Goal: Participate in discussion: Engage in conversation with other users on a specific topic

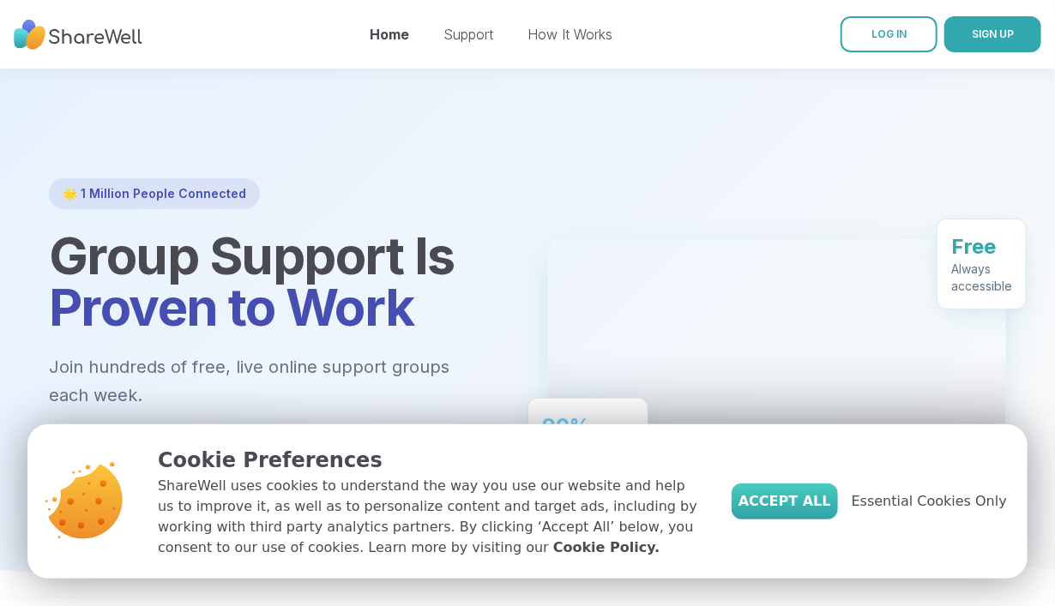
click at [807, 491] on button "Accept All" at bounding box center [785, 502] width 106 height 36
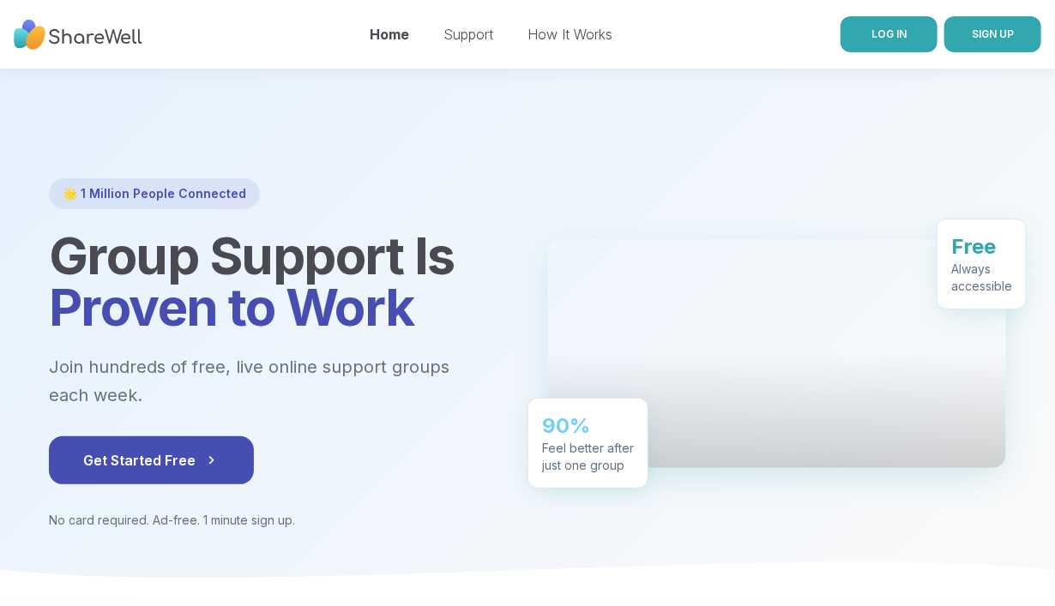
click at [897, 33] on span "LOG IN" at bounding box center [888, 33] width 35 height 13
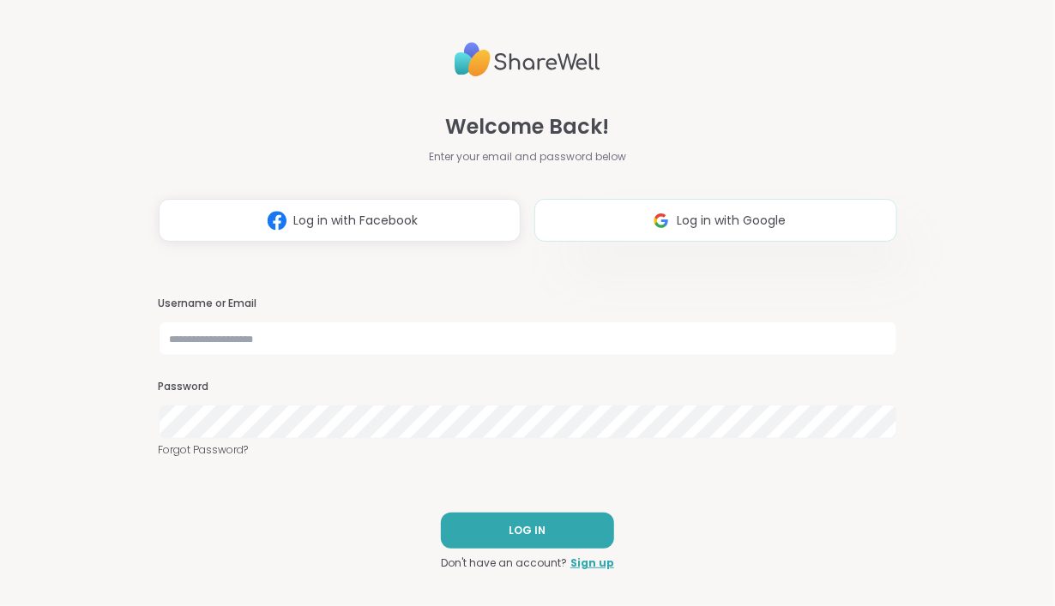
click at [671, 218] on img at bounding box center [661, 221] width 33 height 32
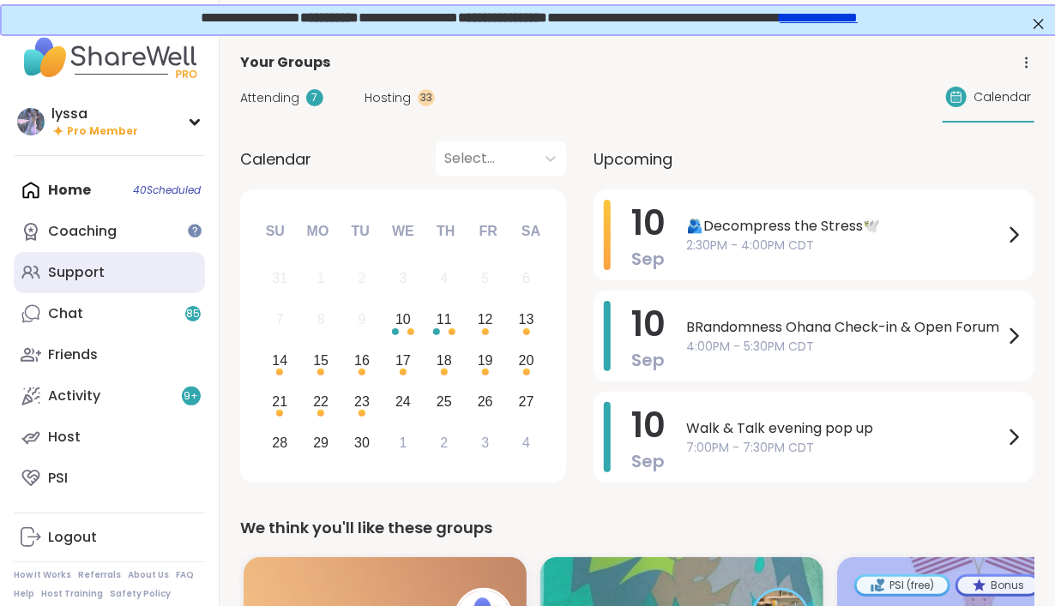
click at [99, 274] on div "Support" at bounding box center [76, 272] width 57 height 19
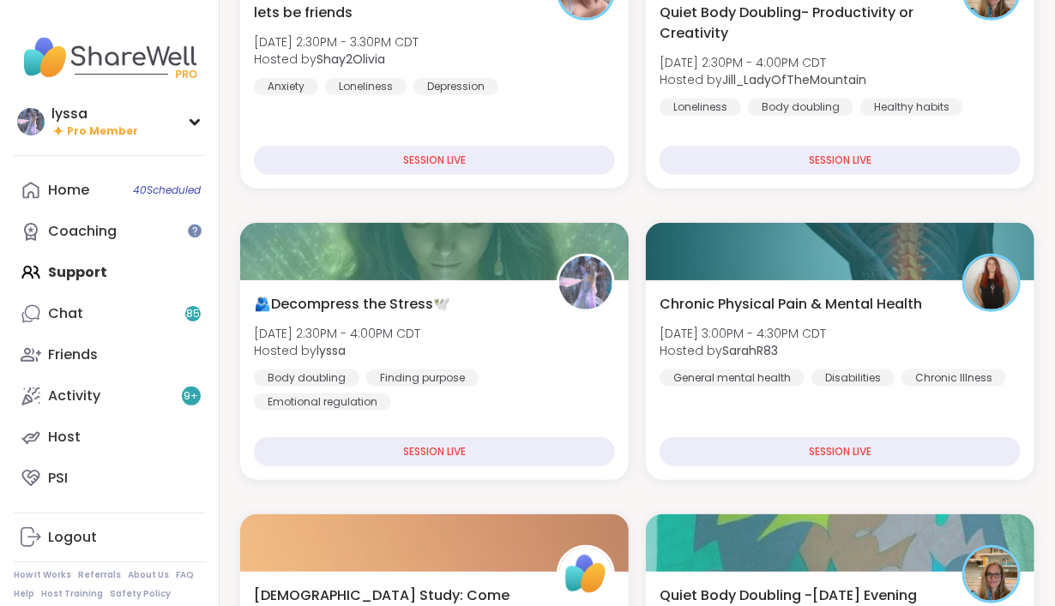
scroll to position [343, 0]
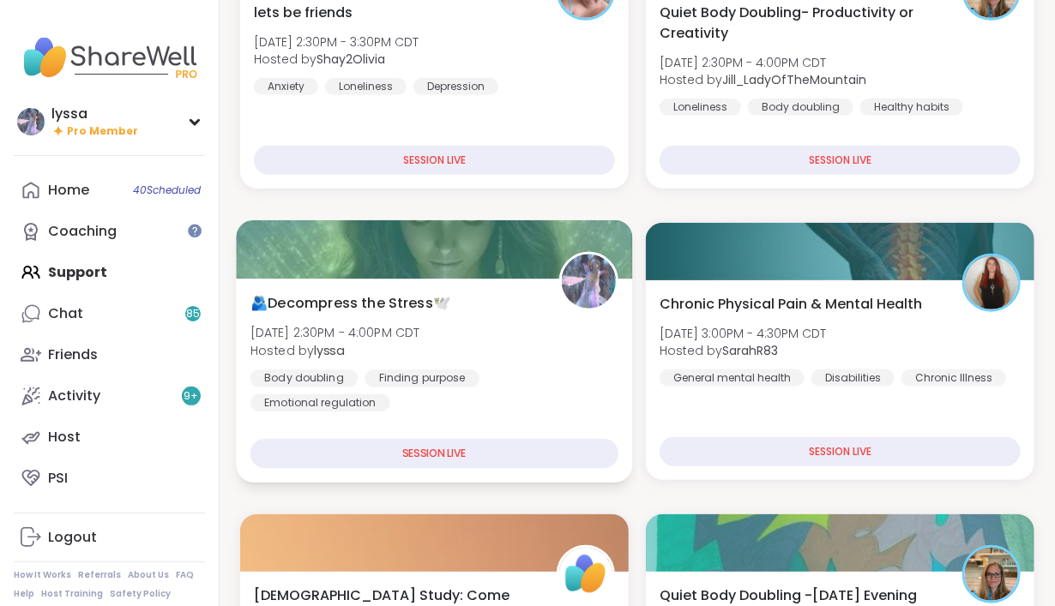
click at [499, 329] on div "🫂Decompress the Stress🕊️ [DATE] 2:30PM - 4:00PM CDT Hosted by lyssa Body doubli…" at bounding box center [434, 351] width 368 height 119
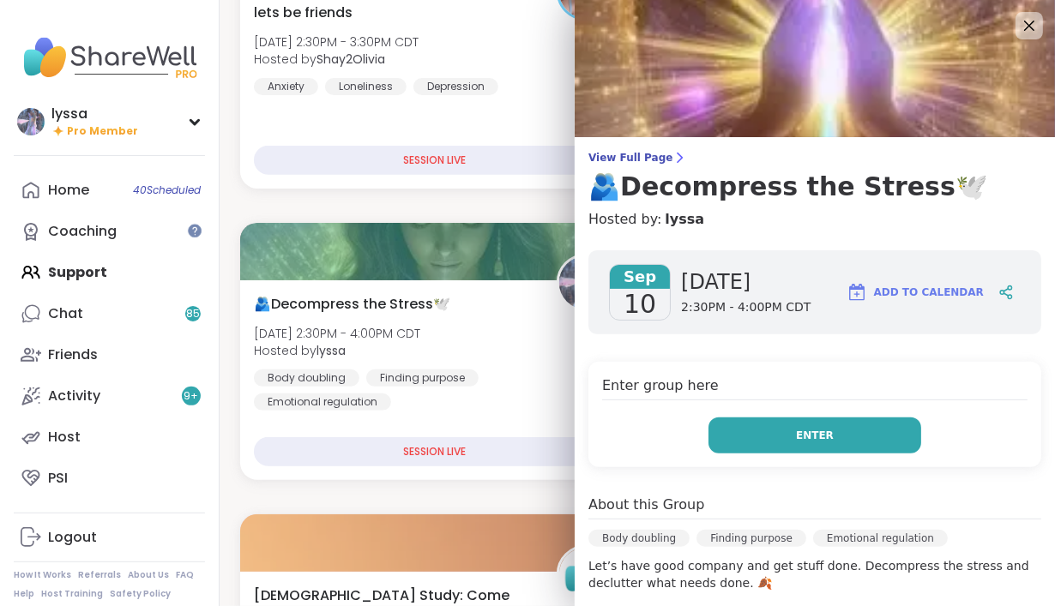
click at [822, 440] on span "Enter" at bounding box center [815, 435] width 38 height 15
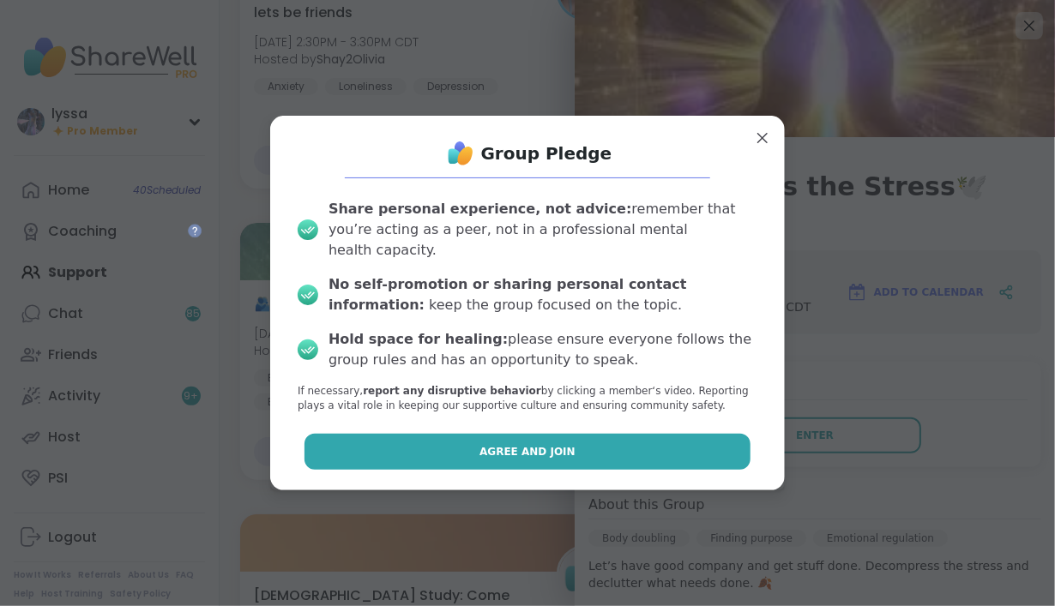
click at [636, 437] on button "Agree and Join" at bounding box center [527, 452] width 447 height 36
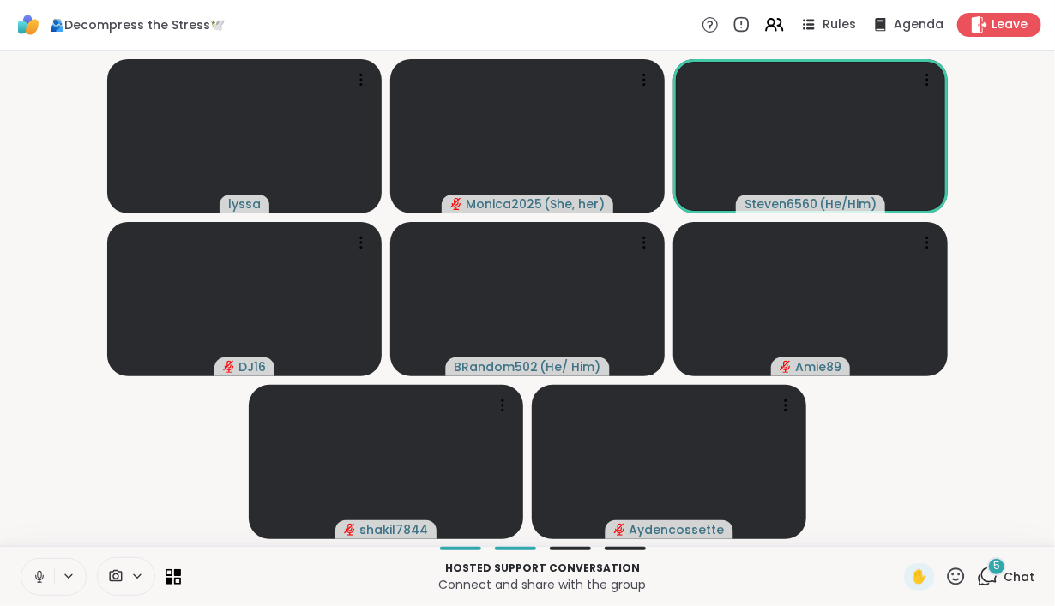
click at [1005, 563] on div "5" at bounding box center [996, 567] width 19 height 19
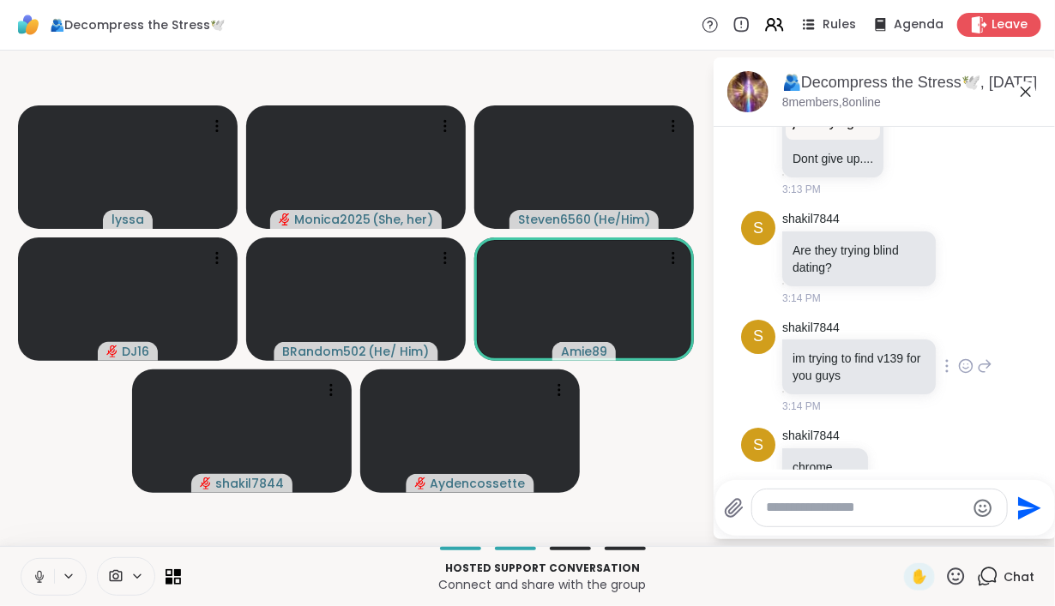
scroll to position [4491, 0]
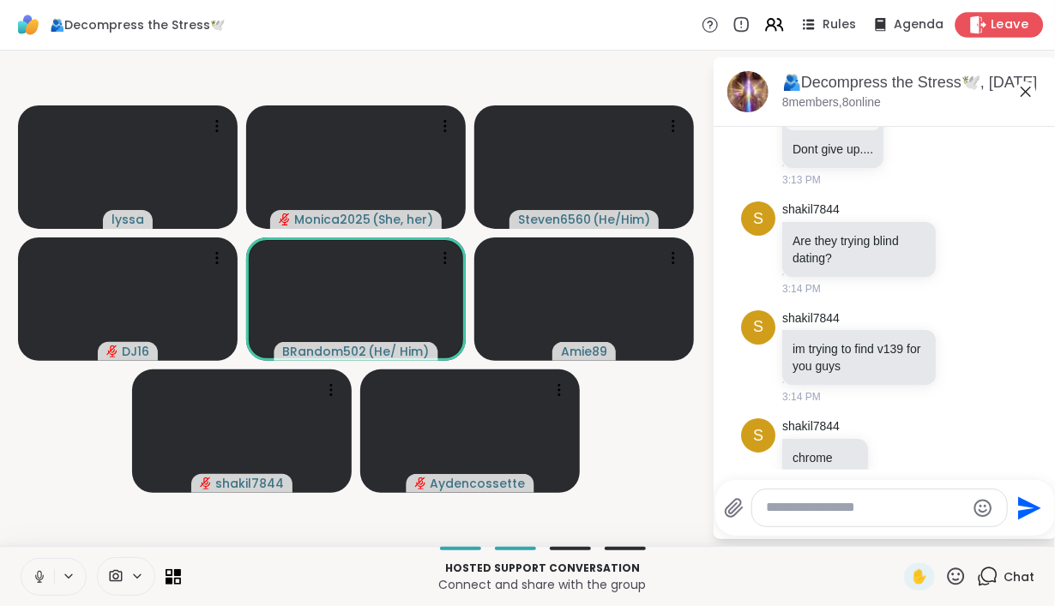
click at [998, 27] on span "Leave" at bounding box center [1011, 25] width 38 height 18
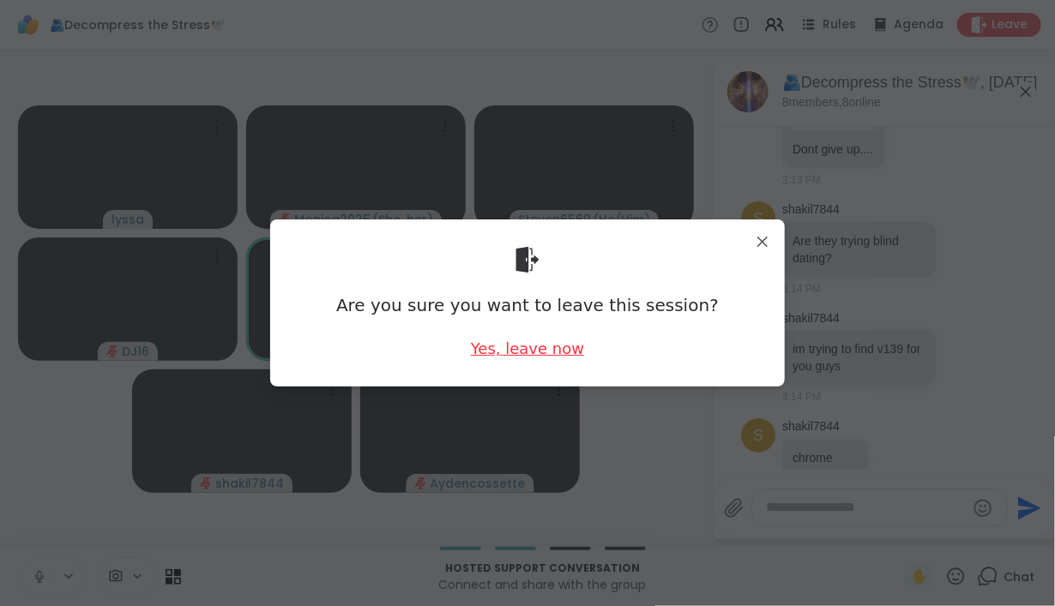
click at [523, 347] on div "Yes, leave now" at bounding box center [527, 348] width 113 height 21
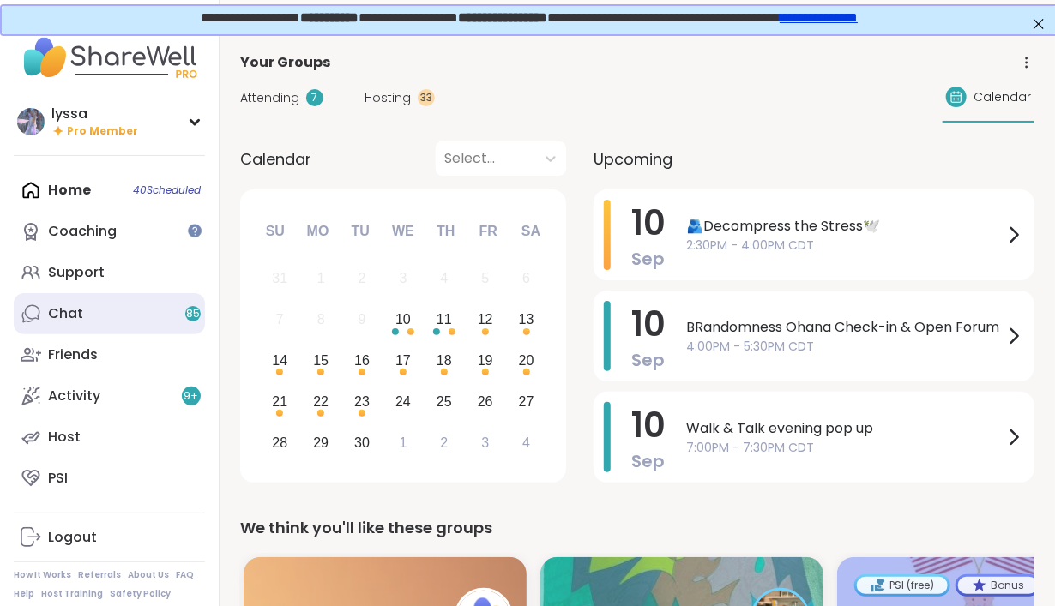
click at [81, 304] on link "Chat 85" at bounding box center [109, 313] width 191 height 41
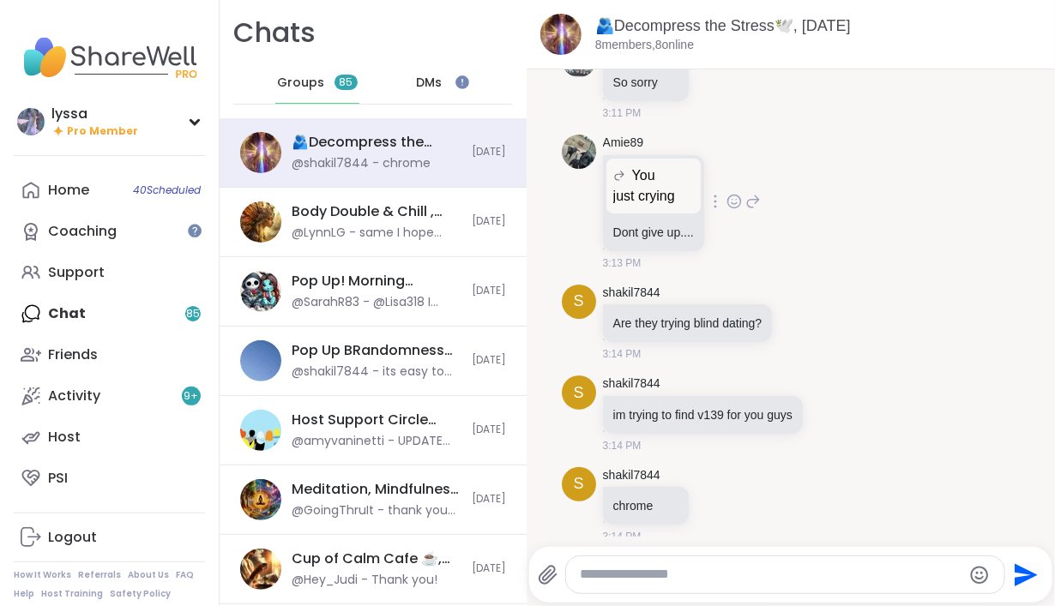
click at [714, 259] on div "Amie89 You just crying just crying Dont give up.... 3:13 PM" at bounding box center [791, 203] width 459 height 150
click at [765, 376] on div "shakil7844" at bounding box center [704, 384] width 203 height 17
click at [748, 191] on icon at bounding box center [752, 201] width 15 height 21
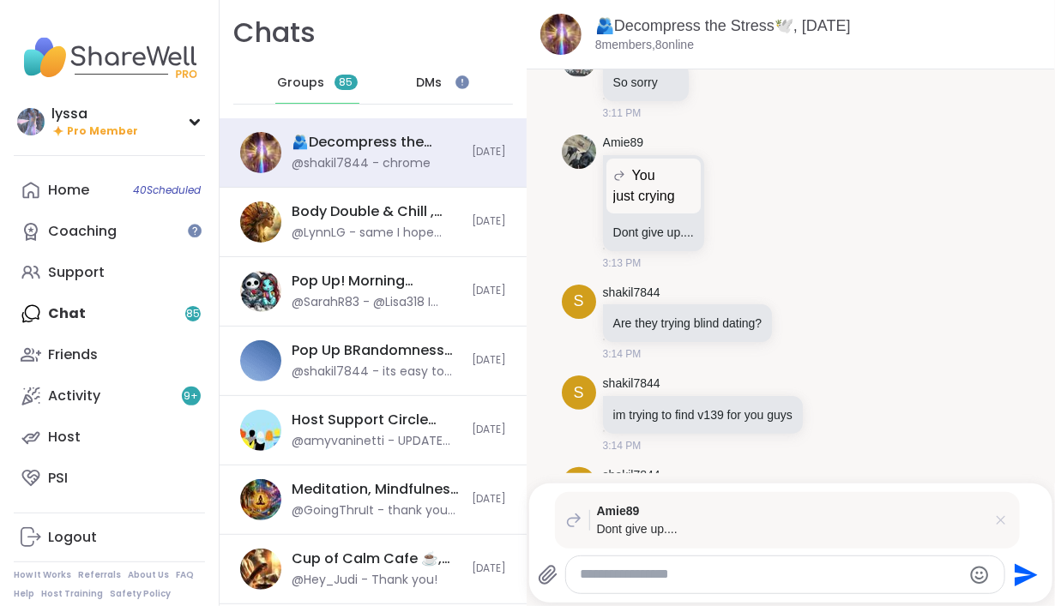
click at [1004, 521] on icon at bounding box center [1000, 520] width 17 height 17
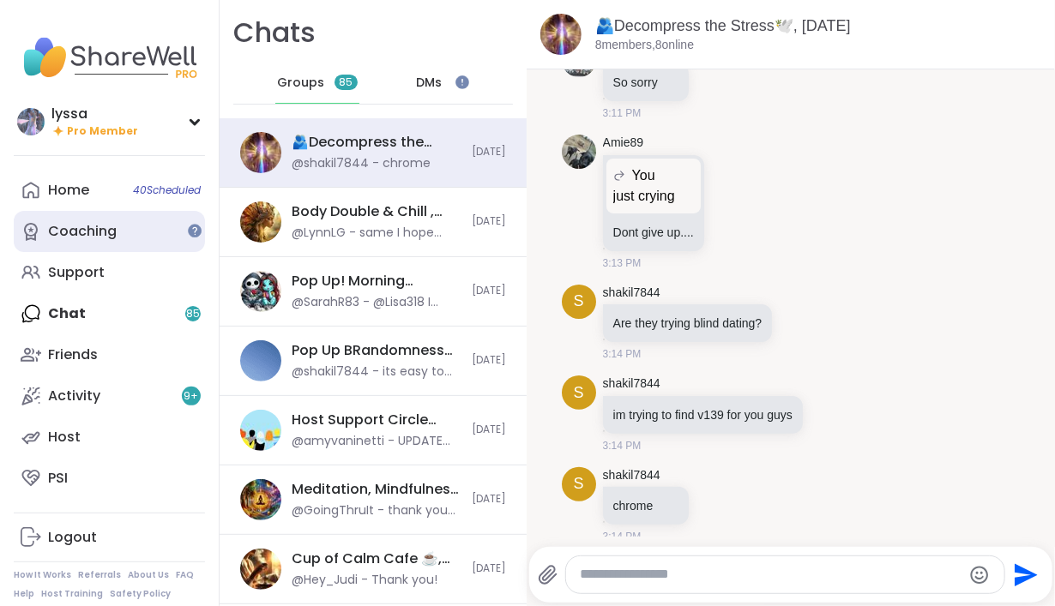
click at [93, 252] on link "Coaching" at bounding box center [109, 231] width 191 height 41
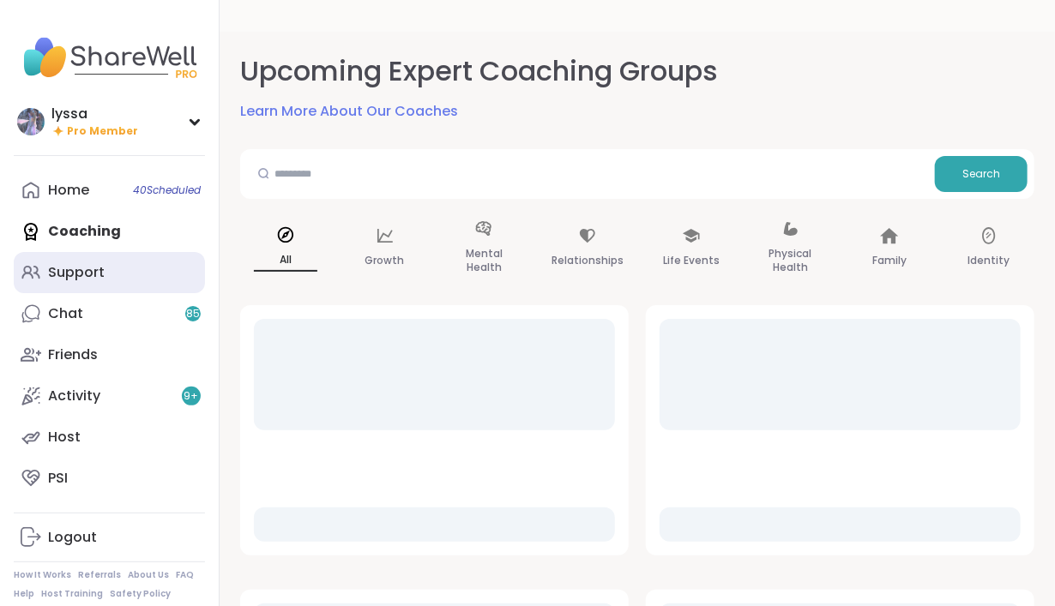
click at [87, 273] on div "Support" at bounding box center [76, 272] width 57 height 19
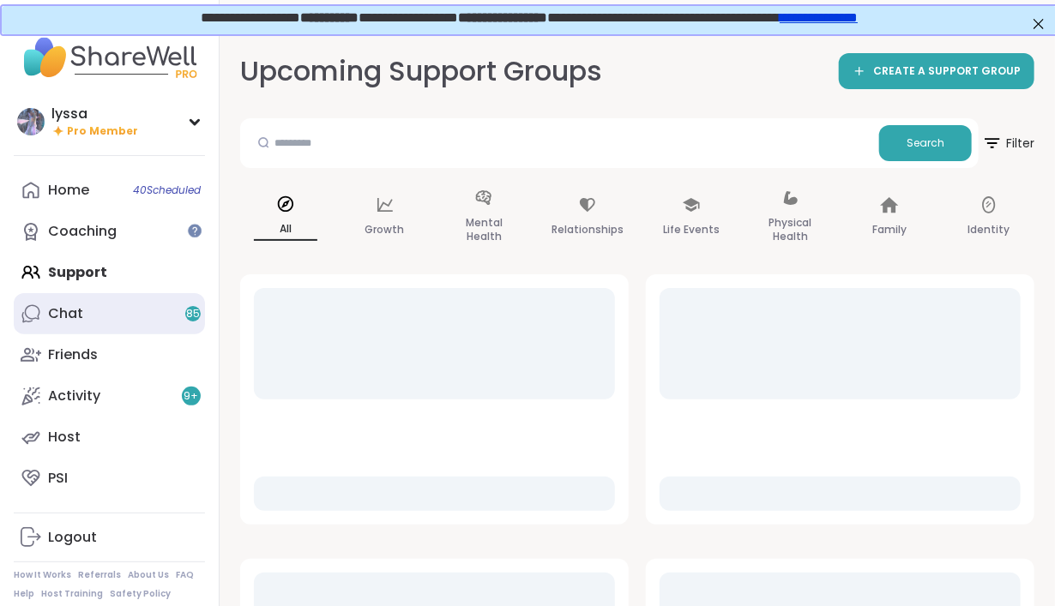
click at [82, 317] on link "Chat 85" at bounding box center [109, 313] width 191 height 41
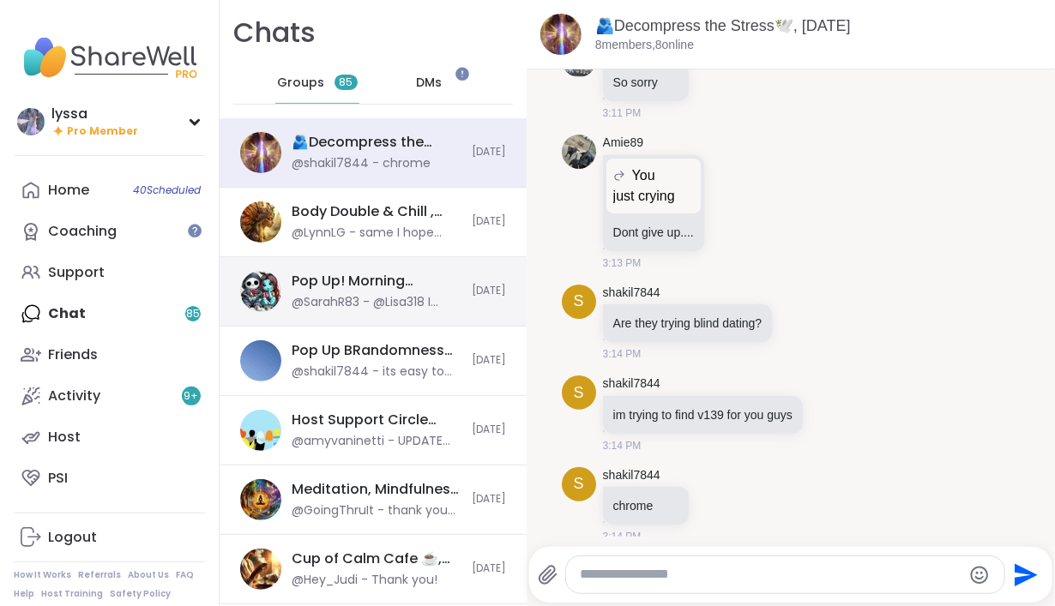
scroll to position [14, 0]
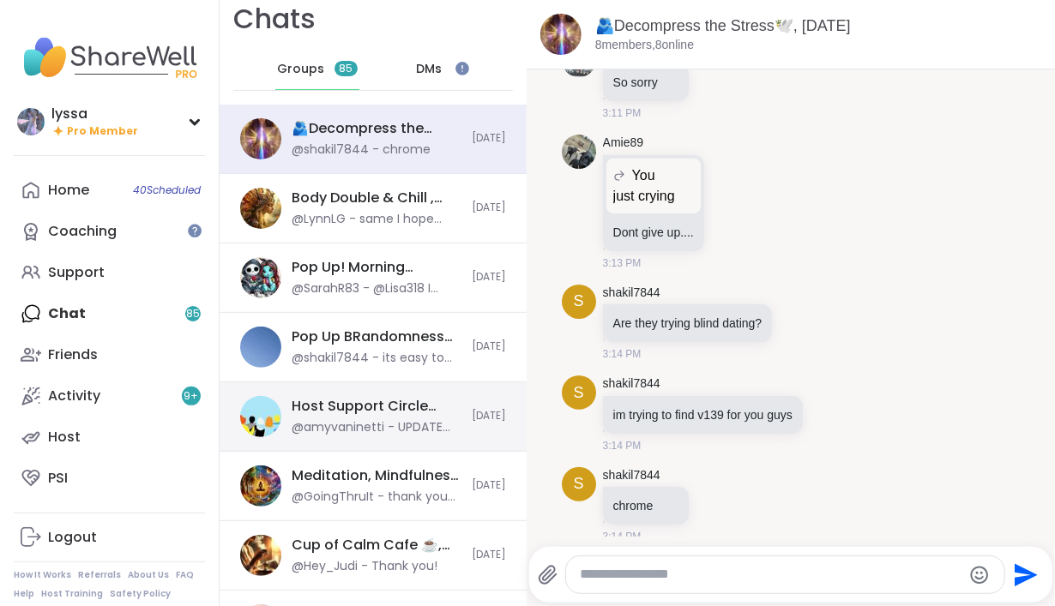
click at [306, 421] on div "@amyvaninetti - UPDATE ON TECH ISSUES: [URL][DOMAIN_NAME] We found a temp solut…" at bounding box center [377, 427] width 170 height 17
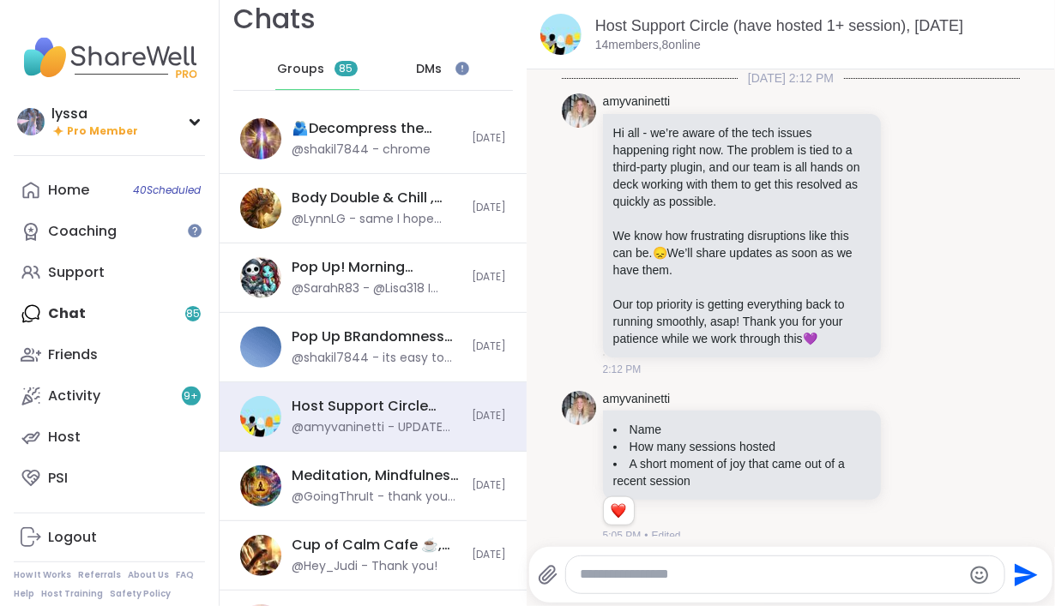
scroll to position [11516, 0]
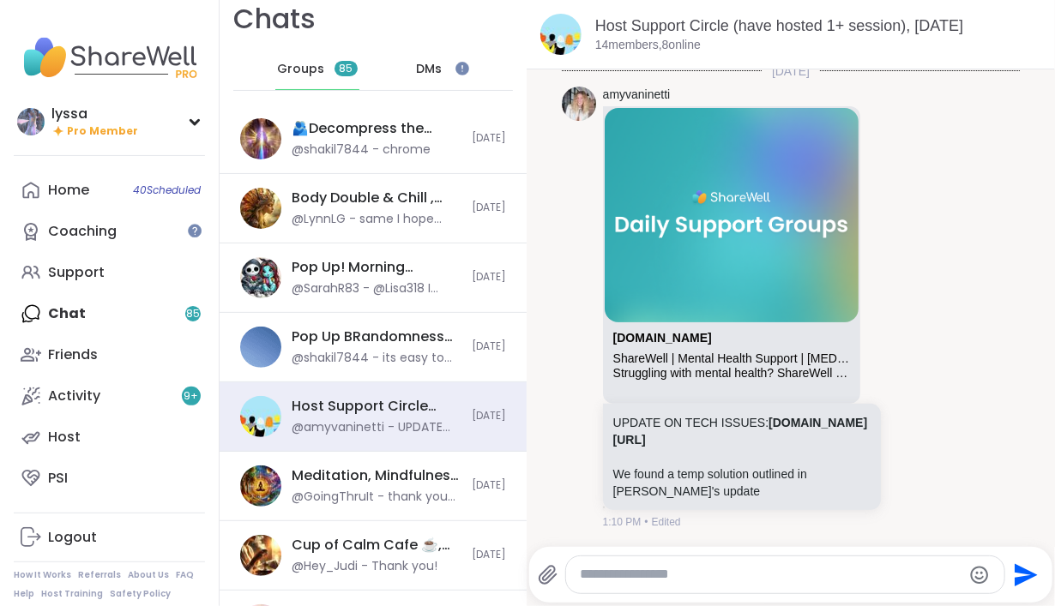
click at [657, 566] on div at bounding box center [785, 575] width 438 height 37
click at [642, 570] on textarea "Type your message" at bounding box center [771, 575] width 383 height 18
type textarea "*"
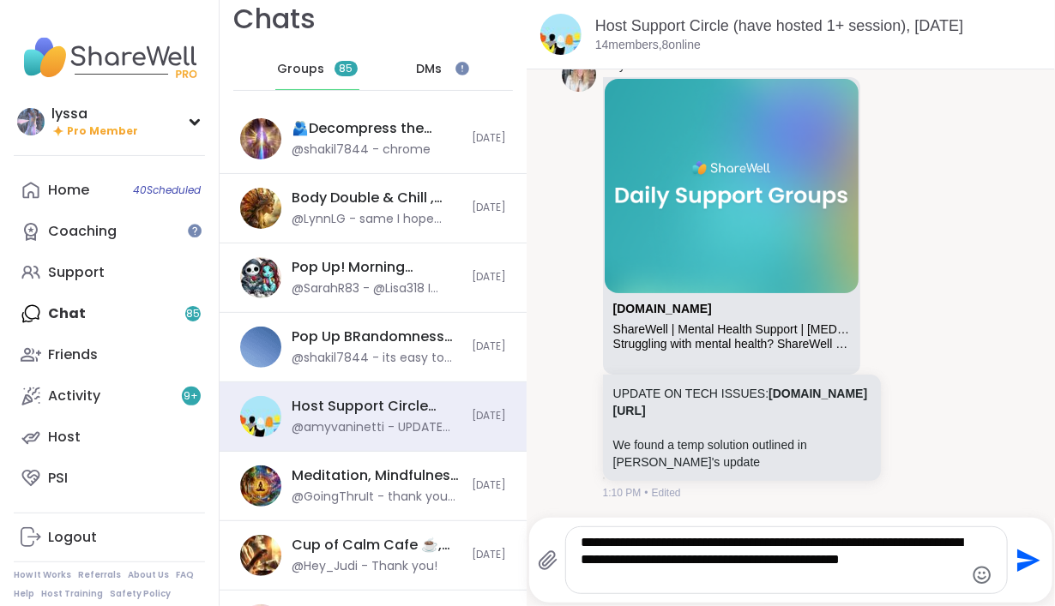
type textarea "**********"
click at [1022, 558] on icon "Send" at bounding box center [1028, 560] width 23 height 23
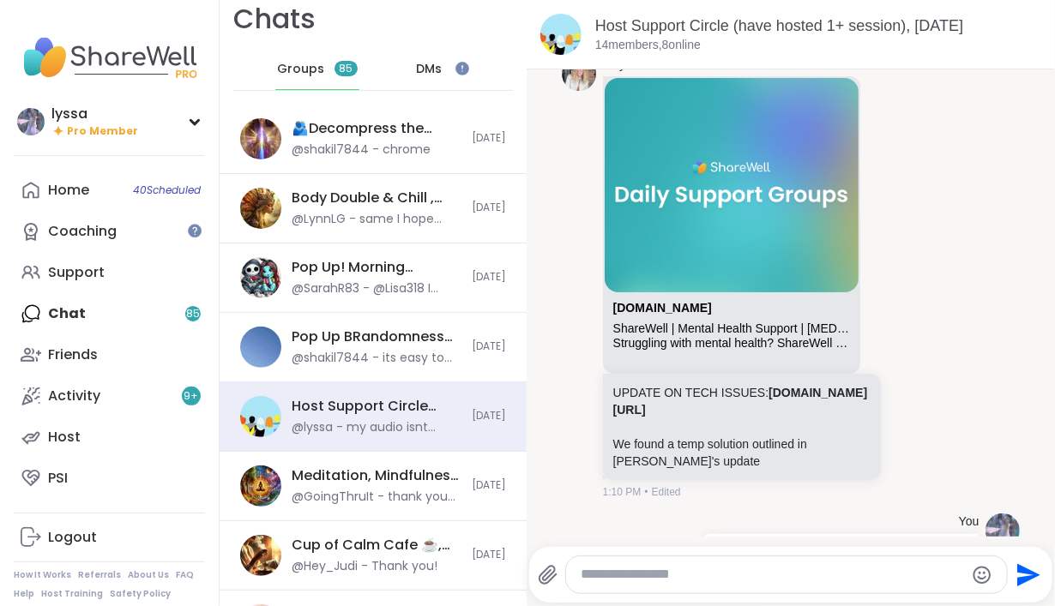
scroll to position [11641, 0]
